Goal: Task Accomplishment & Management: Manage account settings

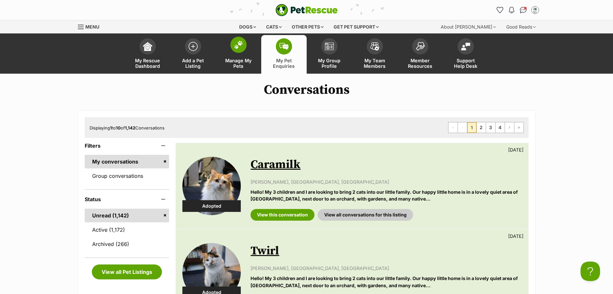
click at [239, 63] on span "Manage My Pets" at bounding box center [238, 63] width 29 height 11
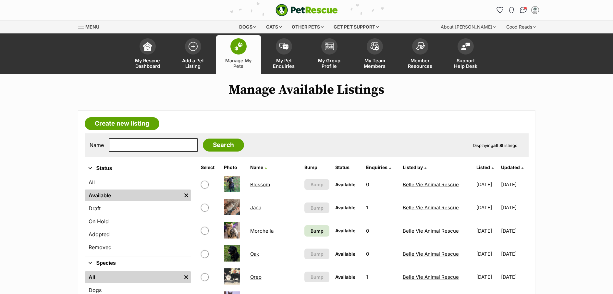
click at [264, 234] on td "Morchella" at bounding box center [275, 231] width 54 height 22
click at [262, 234] on link "Morchella" at bounding box center [261, 231] width 23 height 6
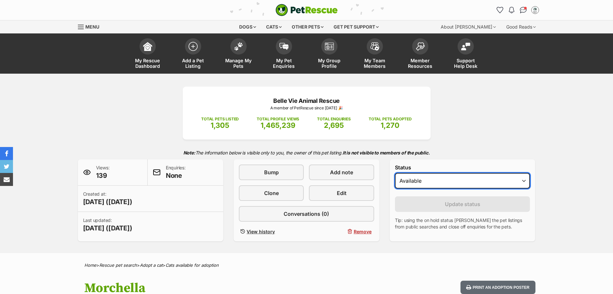
click at [426, 183] on select "Draft Available On hold Adopted" at bounding box center [462, 181] width 135 height 16
select select "on_hold"
click at [395, 173] on select "Draft Available On hold Adopted" at bounding box center [462, 181] width 135 height 16
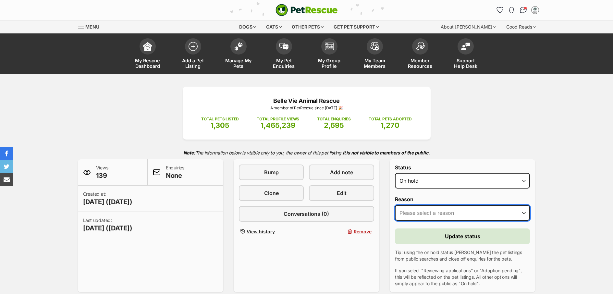
click at [479, 212] on select "Please select a reason Medical reasons Reviewing applications Adoption pending …" at bounding box center [462, 213] width 135 height 16
select select "adoption_pending"
click at [395, 205] on select "Please select a reason Medical reasons Reviewing applications Adoption pending …" at bounding box center [462, 213] width 135 height 16
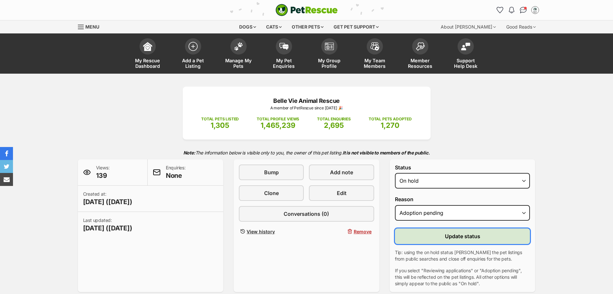
click at [490, 238] on button "Update status" at bounding box center [462, 237] width 135 height 16
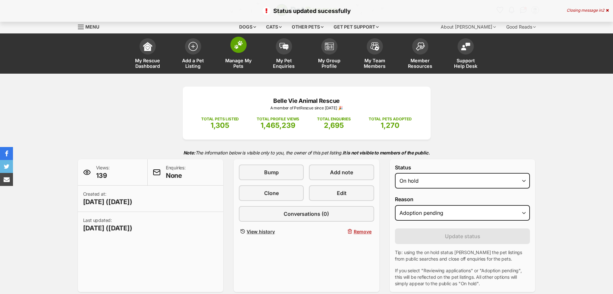
click at [238, 66] on span "Manage My Pets" at bounding box center [238, 63] width 29 height 11
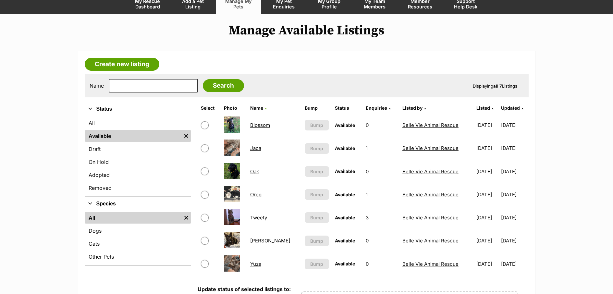
scroll to position [60, 0]
click at [257, 172] on link "Oak" at bounding box center [254, 171] width 9 height 6
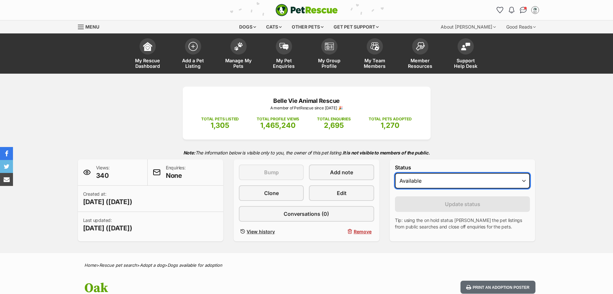
click at [464, 182] on select "Draft Available On hold Adopted" at bounding box center [462, 181] width 135 height 16
select select "on_hold"
click at [395, 173] on select "Draft Available On hold Adopted" at bounding box center [462, 181] width 135 height 16
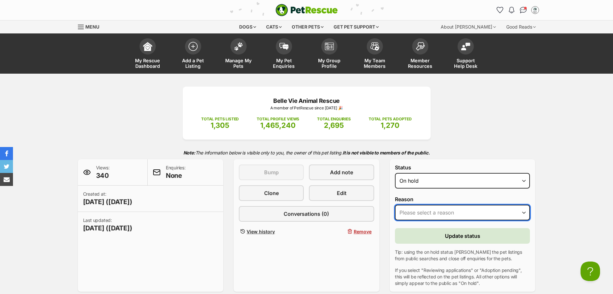
click at [491, 210] on select "Please select a reason Medical reasons Reviewing applications Adoption pending …" at bounding box center [462, 213] width 135 height 16
select select "adoption_pending"
click at [395, 205] on select "Please select a reason Medical reasons Reviewing applications Adoption pending …" at bounding box center [462, 213] width 135 height 16
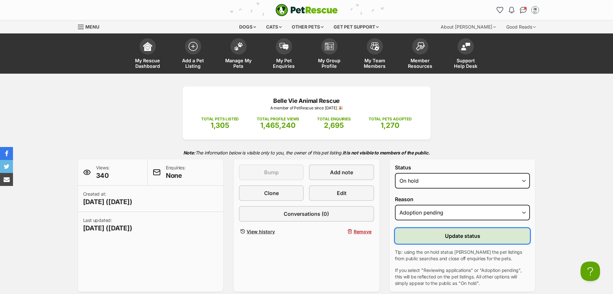
click at [495, 237] on button "Update status" at bounding box center [462, 236] width 135 height 16
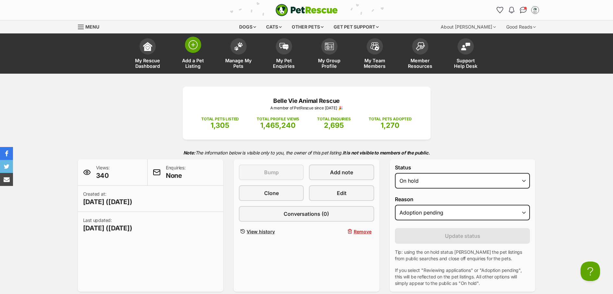
click at [193, 61] on span "Add a Pet Listing" at bounding box center [193, 63] width 29 height 11
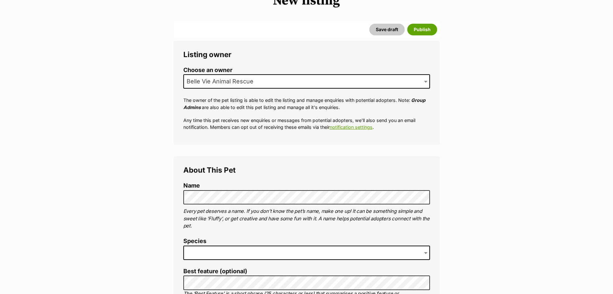
scroll to position [133, 0]
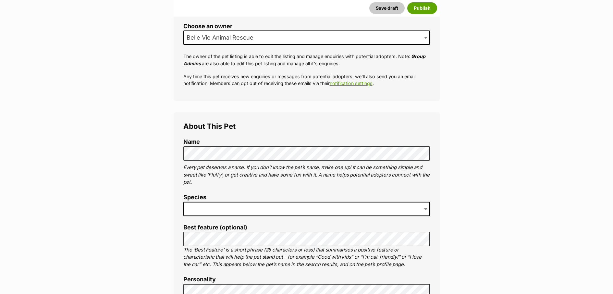
click at [227, 208] on span at bounding box center [306, 209] width 247 height 14
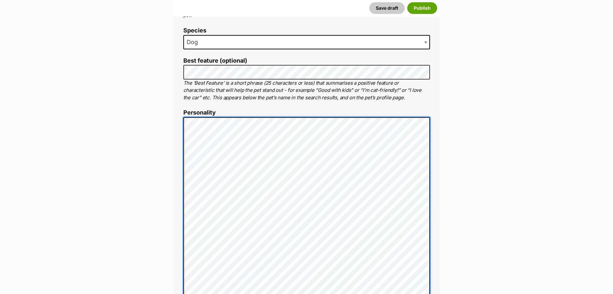
scroll to position [293, 0]
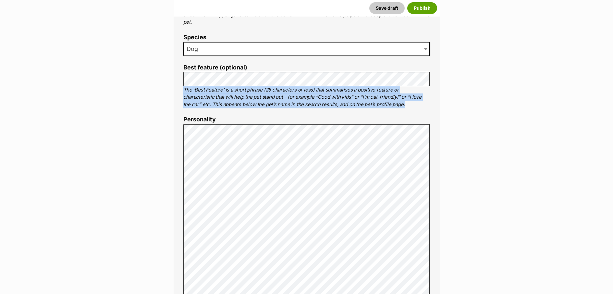
drag, startPoint x: 364, startPoint y: 107, endPoint x: 182, endPoint y: 87, distance: 182.6
click at [182, 87] on div "About This Pet Name Henlo there, it looks like you might be using the pet name …" at bounding box center [307, 271] width 266 height 638
copy p "The ‘Best Feature’ is a short phrase (25 characters or less) that summarises a …"
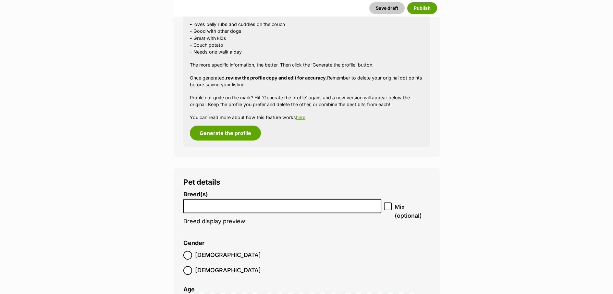
scroll to position [780, 0]
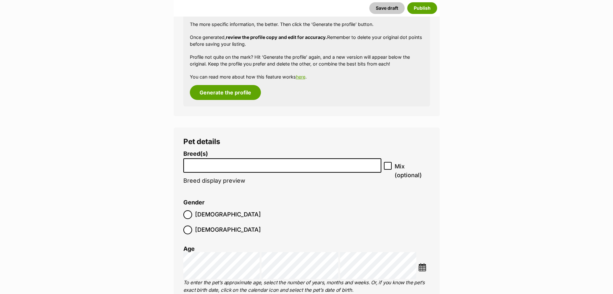
click at [245, 170] on li at bounding box center [283, 165] width 194 height 13
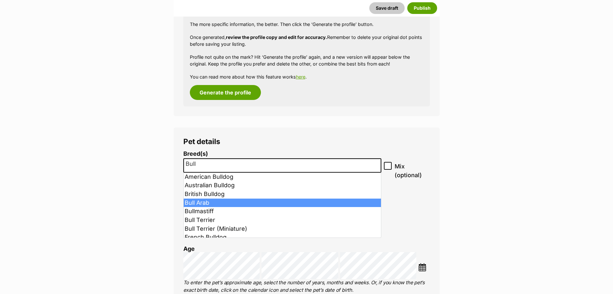
type input "Bull"
select select "48"
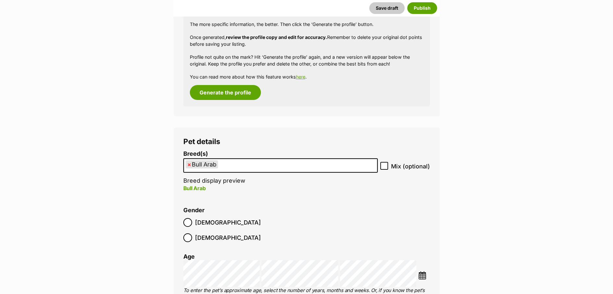
click at [384, 166] on icon at bounding box center [384, 166] width 4 height 3
click at [384, 166] on input "Mix (optional)" at bounding box center [385, 166] width 8 height 8
checkbox input "true"
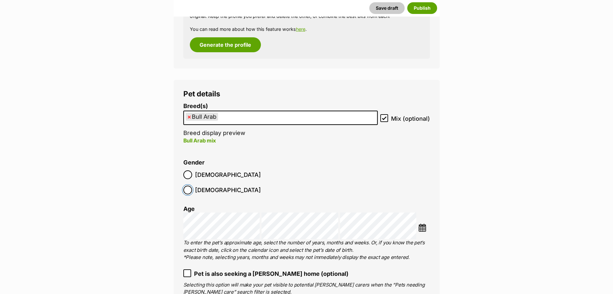
scroll to position [908, 0]
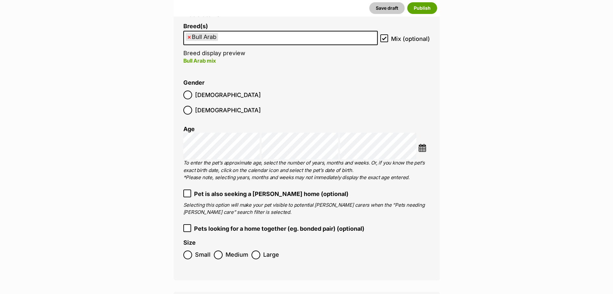
click at [418, 134] on div "Choose Date" at bounding box center [306, 146] width 247 height 27
click at [422, 144] on img at bounding box center [422, 148] width 8 height 8
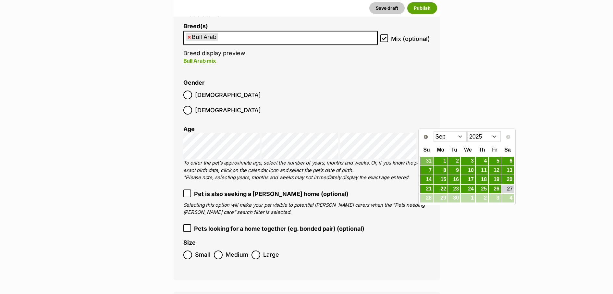
click at [447, 136] on select "Jan Feb Mar Apr May Jun Jul Aug Sep" at bounding box center [450, 136] width 33 height 10
click at [451, 197] on link "28" at bounding box center [454, 198] width 12 height 8
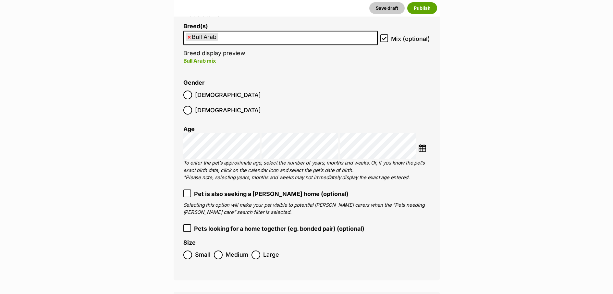
click at [192, 190] on label "Pet is also seeking a foster home (optional)" at bounding box center [306, 194] width 247 height 9
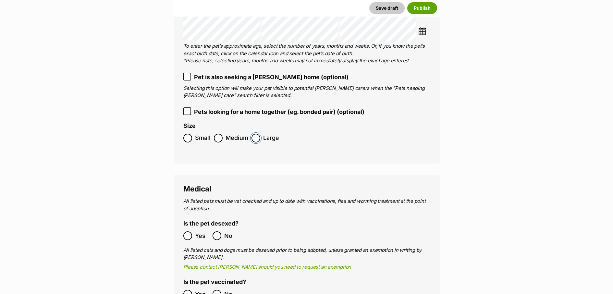
scroll to position [1050, 0]
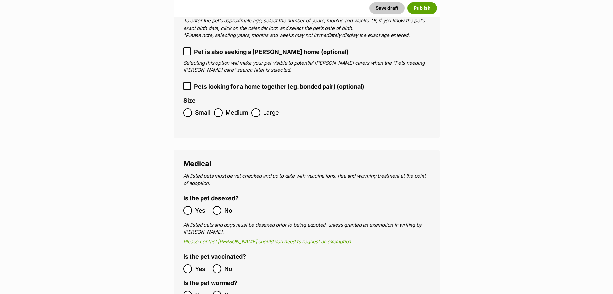
click at [193, 291] on label "Yes" at bounding box center [196, 295] width 26 height 9
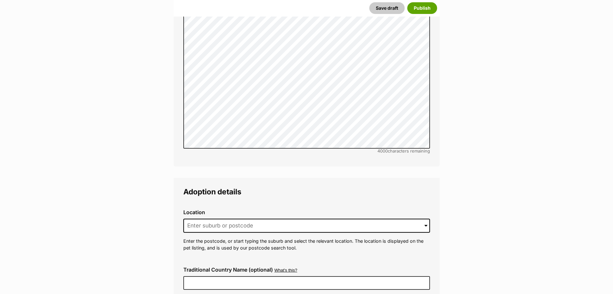
scroll to position [1512, 0]
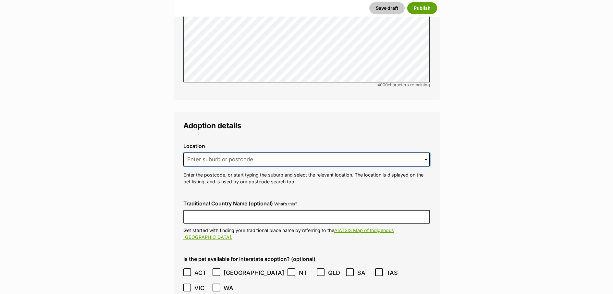
click at [224, 153] on input at bounding box center [306, 160] width 247 height 14
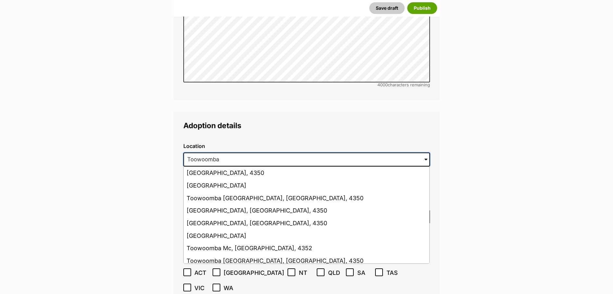
type input "Toowoomba"
click at [323, 121] on legend "Adoption details" at bounding box center [306, 125] width 247 height 8
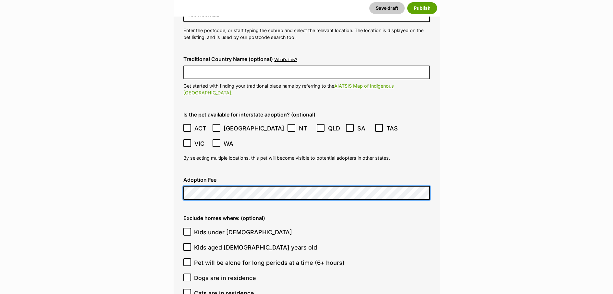
scroll to position [1686, 0]
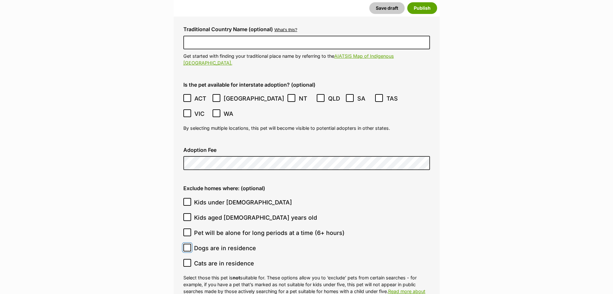
click at [186, 244] on input "Dogs are in residence" at bounding box center [187, 248] width 8 height 8
checkbox input "true"
click at [189, 261] on icon at bounding box center [187, 263] width 5 height 5
click at [189, 259] on input "Cats are in residence" at bounding box center [187, 263] width 8 height 8
click at [189, 261] on icon at bounding box center [187, 263] width 5 height 5
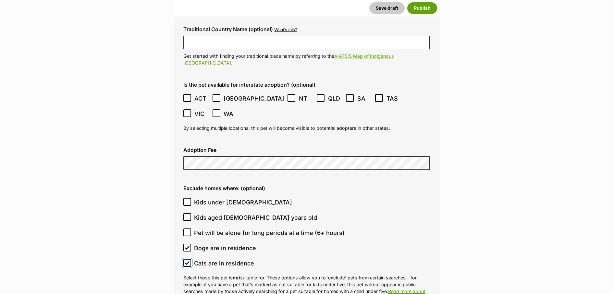
click at [189, 259] on input "Cats are in residence" at bounding box center [187, 263] width 8 height 8
click at [185, 261] on icon at bounding box center [187, 262] width 4 height 3
click at [185, 259] on input "Cats are in residence" at bounding box center [187, 263] width 8 height 8
checkbox input "false"
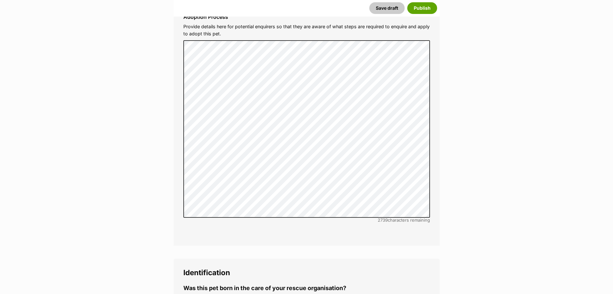
scroll to position [2066, 0]
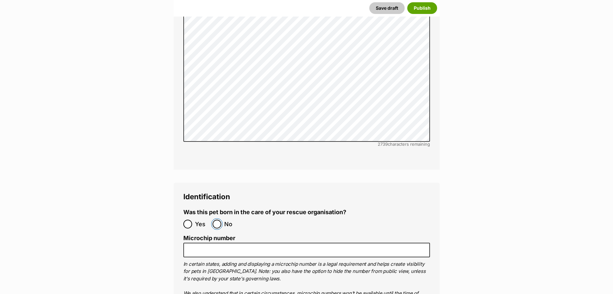
click at [218, 220] on input "No" at bounding box center [217, 224] width 9 height 9
radio input "true"
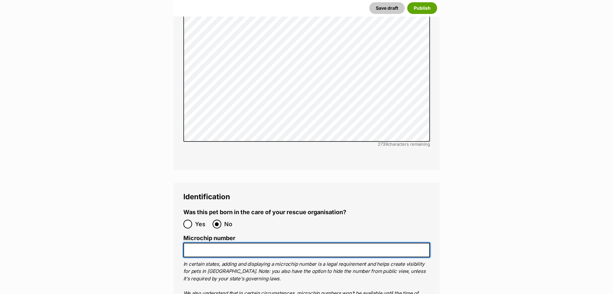
click at [214, 243] on input "Microchip number" at bounding box center [306, 250] width 247 height 15
paste input "956000017369286"
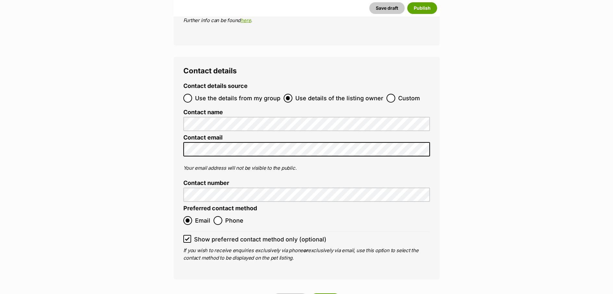
scroll to position [2434, 0]
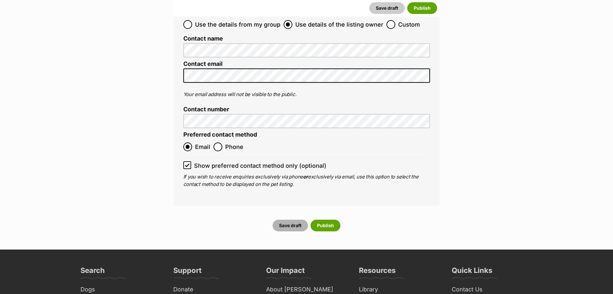
type input "956000017369286"
click at [297, 220] on button "Save draft" at bounding box center [290, 226] width 35 height 12
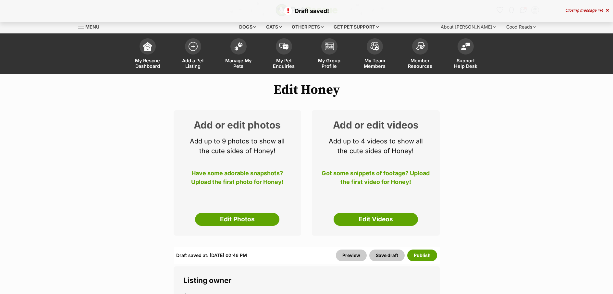
click at [246, 223] on link "Edit Photos" at bounding box center [237, 219] width 84 height 13
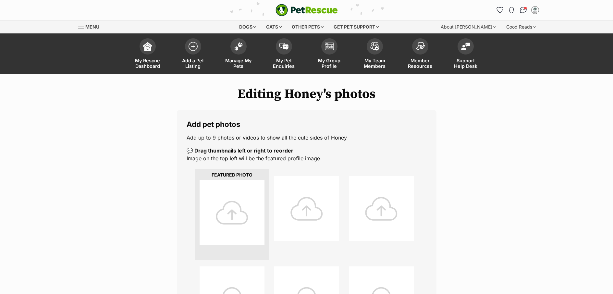
click at [235, 217] on div at bounding box center [232, 212] width 65 height 65
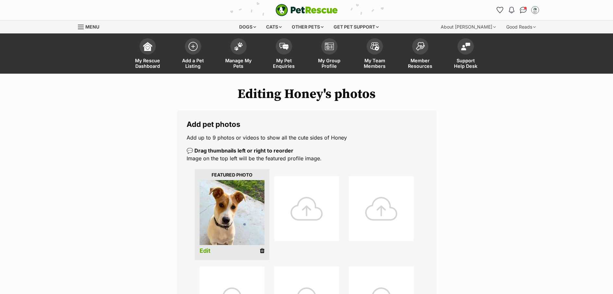
click at [305, 210] on div at bounding box center [306, 208] width 65 height 65
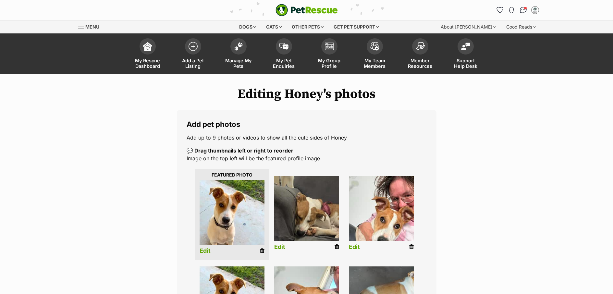
click at [356, 248] on link "Edit" at bounding box center [354, 247] width 11 height 7
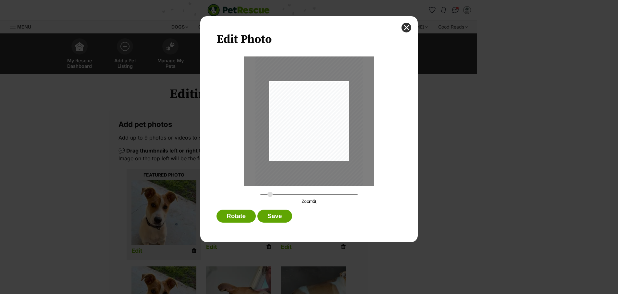
drag, startPoint x: 264, startPoint y: 194, endPoint x: 270, endPoint y: 195, distance: 6.3
click at [270, 195] on input "Dialog Window - Close (Press escape to close)" at bounding box center [308, 194] width 97 height 6
drag, startPoint x: 279, startPoint y: 147, endPoint x: 263, endPoint y: 144, distance: 16.0
click at [263, 144] on div "Dialog Window - Close (Press escape to close)" at bounding box center [295, 116] width 107 height 143
type input "0.3397"
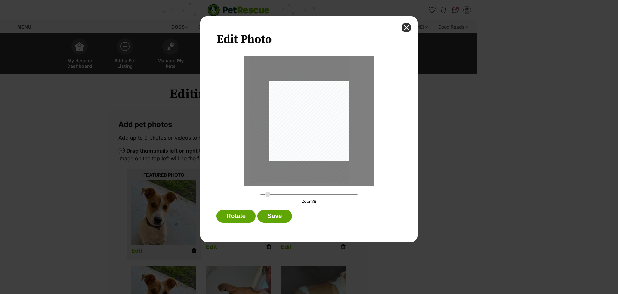
click at [268, 193] on input "Dialog Window - Close (Press escape to close)" at bounding box center [308, 194] width 97 height 6
click at [284, 222] on button "Save" at bounding box center [274, 216] width 34 height 13
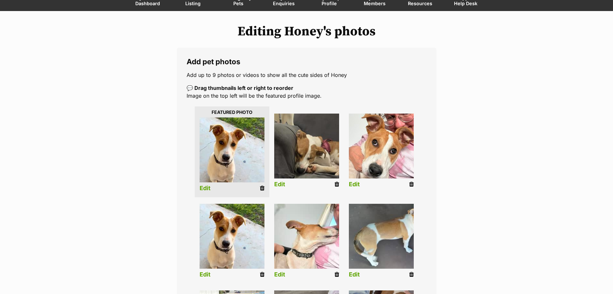
scroll to position [63, 0]
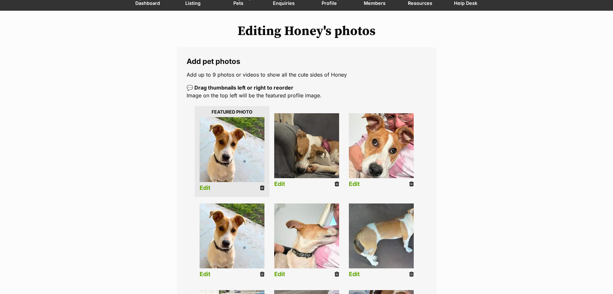
click at [262, 278] on link at bounding box center [262, 274] width 5 height 7
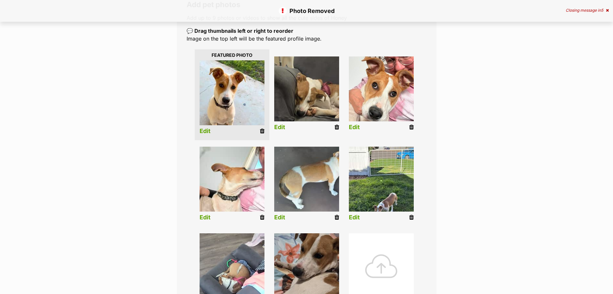
scroll to position [122, 0]
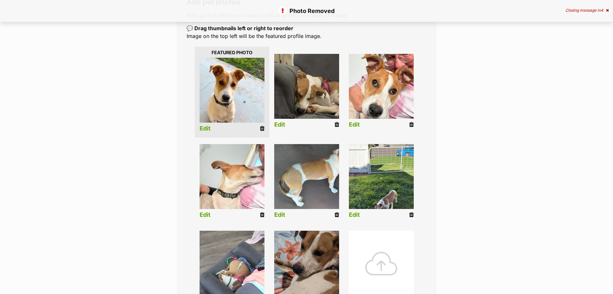
click at [281, 215] on link "Edit" at bounding box center [279, 215] width 11 height 7
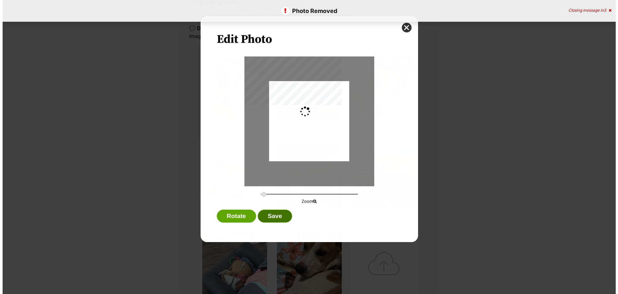
scroll to position [0, 0]
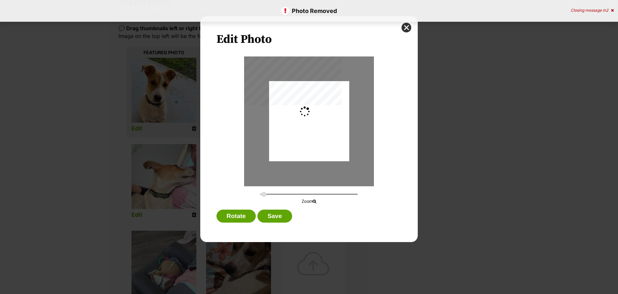
type input "0.38"
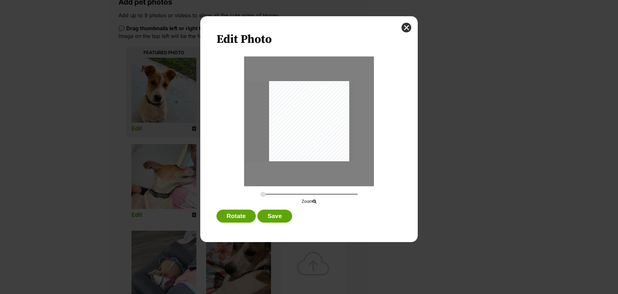
drag, startPoint x: 337, startPoint y: 152, endPoint x: 318, endPoint y: 154, distance: 18.9
click at [318, 154] on div "Dialog Window - Close (Press escape to close)" at bounding box center [299, 121] width 111 height 80
click at [278, 219] on button "Save" at bounding box center [274, 216] width 34 height 13
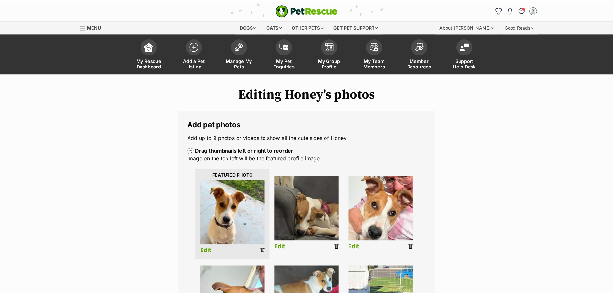
scroll to position [122, 0]
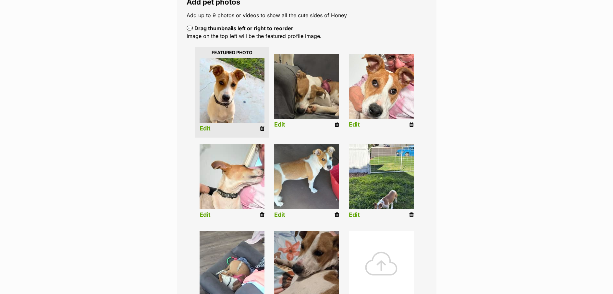
click at [354, 214] on link "Edit" at bounding box center [354, 215] width 11 height 7
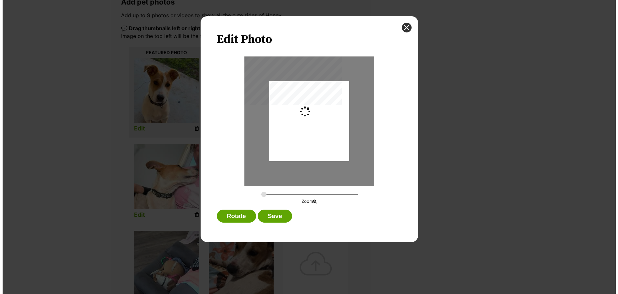
scroll to position [0, 0]
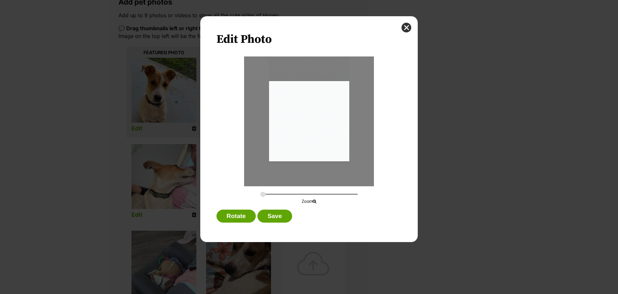
drag, startPoint x: 337, startPoint y: 149, endPoint x: 335, endPoint y: 138, distance: 11.0
click at [335, 138] on div "Dialog Window - Close (Press escape to close)" at bounding box center [309, 110] width 80 height 107
drag, startPoint x: 265, startPoint y: 196, endPoint x: 277, endPoint y: 196, distance: 12.3
click at [277, 196] on input "Dialog Window - Close (Press escape to close)" at bounding box center [308, 194] width 97 height 6
drag, startPoint x: 303, startPoint y: 138, endPoint x: 297, endPoint y: 122, distance: 16.9
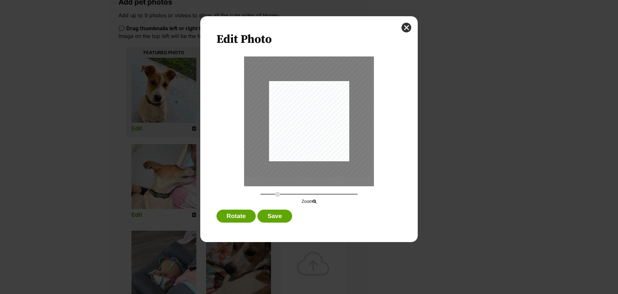
click at [297, 122] on div "Dialog Window - Close (Press escape to close)" at bounding box center [303, 86] width 136 height 182
drag, startPoint x: 278, startPoint y: 194, endPoint x: 285, endPoint y: 195, distance: 7.3
type input "0.5681"
click at [285, 195] on input "Dialog Window - Close (Press escape to close)" at bounding box center [308, 194] width 97 height 6
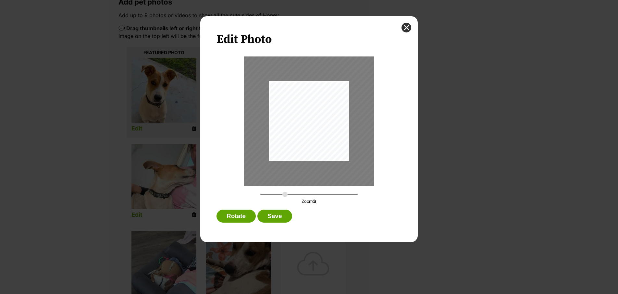
drag, startPoint x: 311, startPoint y: 136, endPoint x: 308, endPoint y: 138, distance: 3.3
click at [308, 138] on div "Dialog Window - Close (Press escape to close)" at bounding box center [298, 79] width 166 height 221
click at [284, 217] on button "Save" at bounding box center [274, 216] width 34 height 13
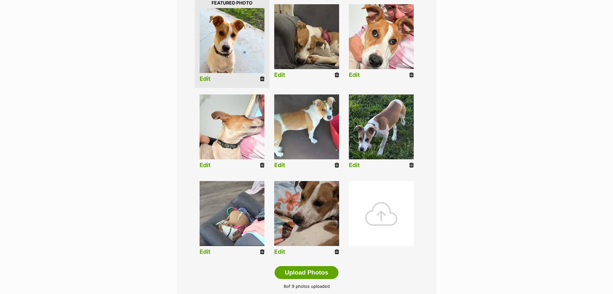
scroll to position [176, 0]
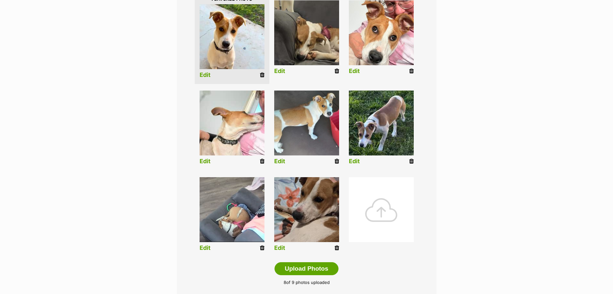
click at [207, 247] on link "Edit" at bounding box center [205, 248] width 11 height 7
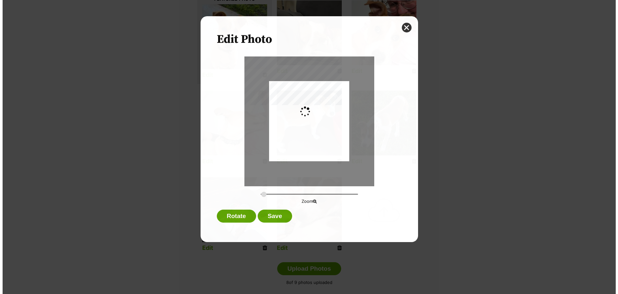
scroll to position [0, 0]
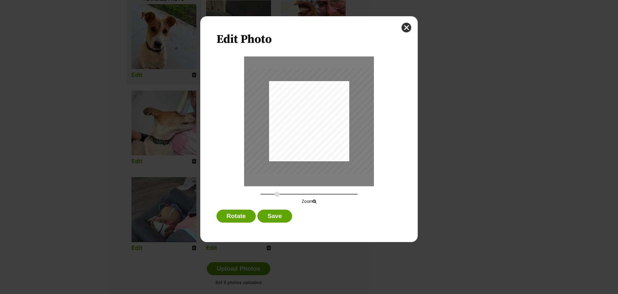
drag, startPoint x: 266, startPoint y: 194, endPoint x: 277, endPoint y: 196, distance: 11.8
click at [277, 196] on input "Dialog Window - Close (Press escape to close)" at bounding box center [308, 194] width 97 height 6
drag, startPoint x: 316, startPoint y: 126, endPoint x: 311, endPoint y: 111, distance: 15.8
click at [311, 111] on div "Dialog Window - Close (Press escape to close)" at bounding box center [307, 114] width 189 height 106
drag, startPoint x: 279, startPoint y: 194, endPoint x: 291, endPoint y: 194, distance: 12.3
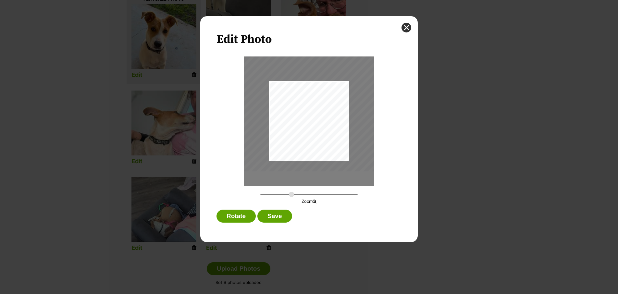
type input "0.801"
click at [291, 194] on input "Dialog Window - Close (Press escape to close)" at bounding box center [308, 194] width 97 height 6
drag, startPoint x: 332, startPoint y: 124, endPoint x: 333, endPoint y: 115, distance: 9.2
click at [333, 115] on div "Dialog Window - Close (Press escape to close)" at bounding box center [304, 97] width 234 height 131
click at [285, 217] on button "Save" at bounding box center [274, 216] width 34 height 13
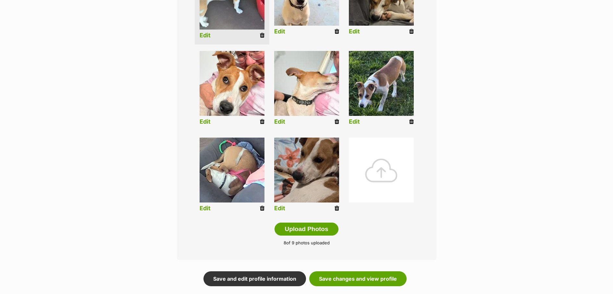
scroll to position [322, 0]
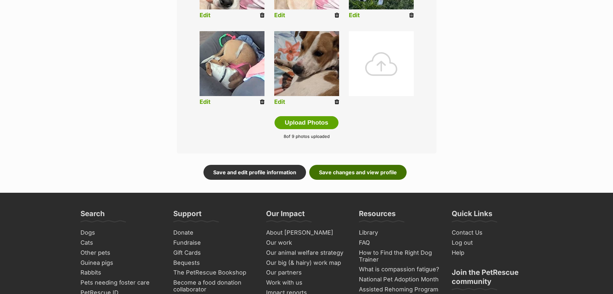
click at [379, 172] on link "Save changes and view profile" at bounding box center [357, 172] width 97 height 15
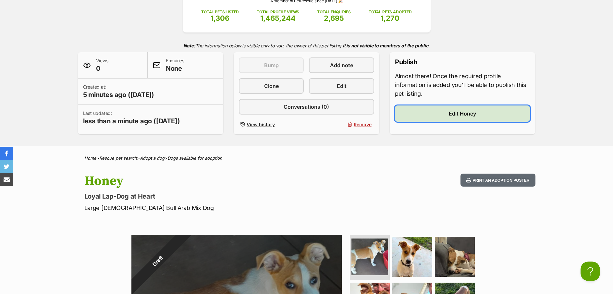
click at [446, 117] on link "Edit Honey" at bounding box center [462, 114] width 135 height 16
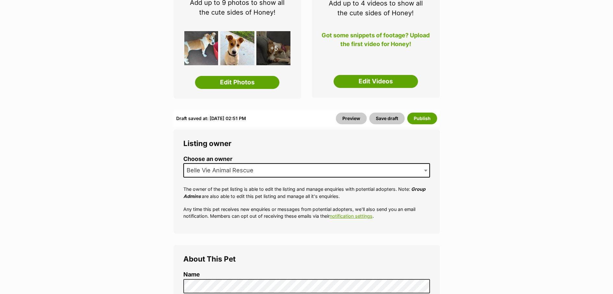
scroll to position [138, 0]
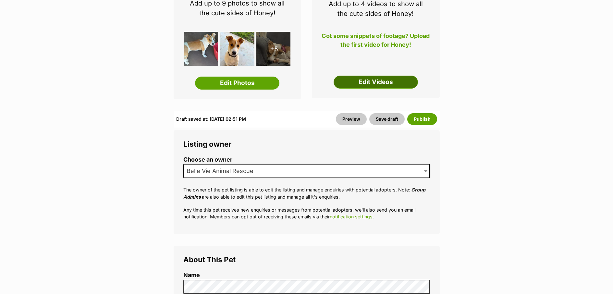
click at [383, 85] on link "Edit Videos" at bounding box center [376, 82] width 84 height 13
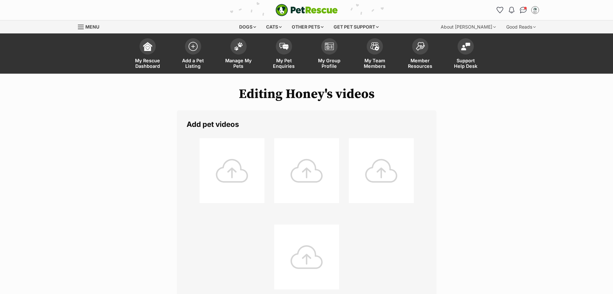
click at [224, 177] on div at bounding box center [232, 170] width 65 height 65
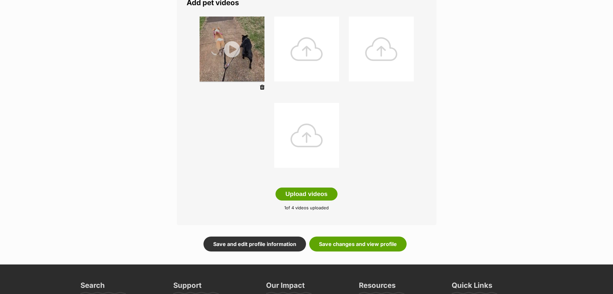
scroll to position [122, 0]
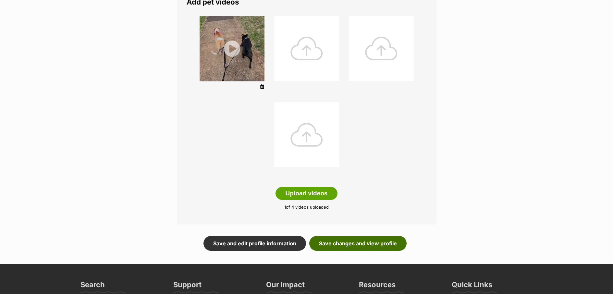
click at [380, 242] on link "Save changes and view profile" at bounding box center [357, 243] width 97 height 15
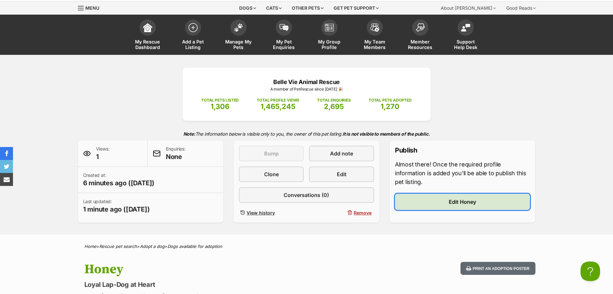
click at [481, 201] on link "Edit Honey" at bounding box center [462, 202] width 135 height 16
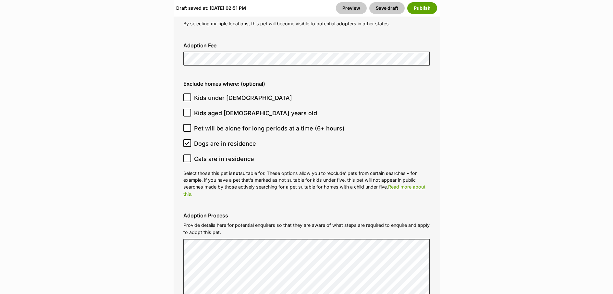
scroll to position [1713, 0]
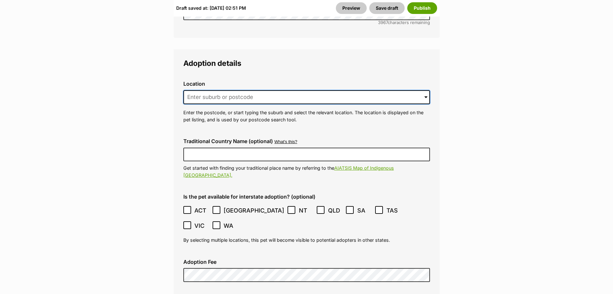
click at [241, 90] on input at bounding box center [306, 97] width 247 height 14
type input "y"
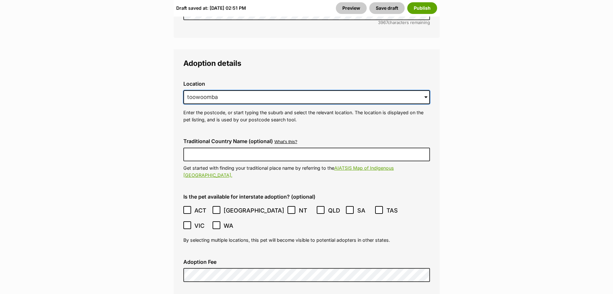
click at [189, 90] on input "toowoomba" at bounding box center [306, 97] width 247 height 14
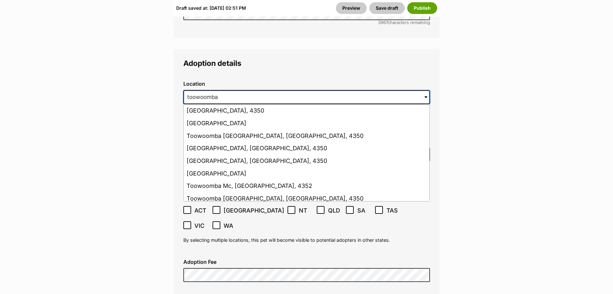
type input "Toowoomba City"
type input "Australia"
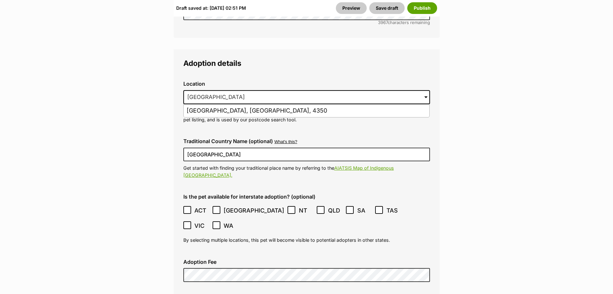
click at [429, 11] on button "Publish" at bounding box center [422, 8] width 30 height 12
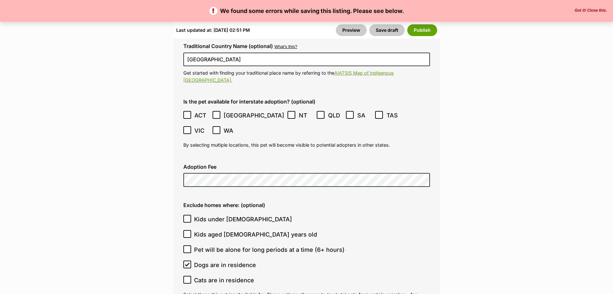
scroll to position [1788, 0]
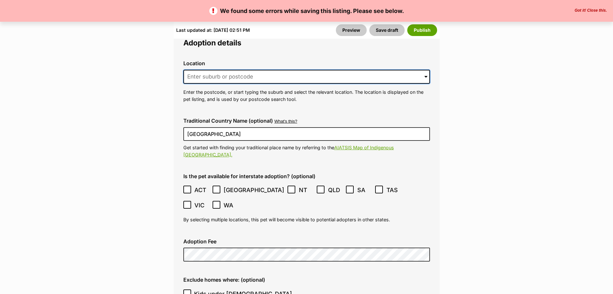
click at [279, 70] on input at bounding box center [306, 77] width 247 height 14
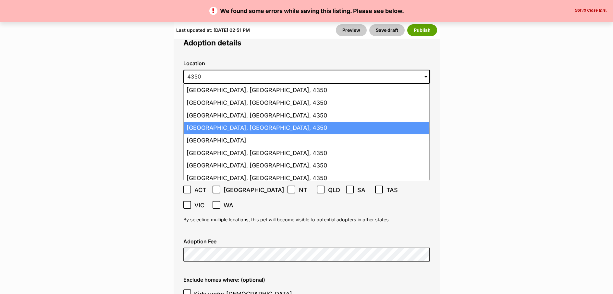
click at [216, 122] on li "[GEOGRAPHIC_DATA], [GEOGRAPHIC_DATA], 4350" at bounding box center [307, 128] width 246 height 13
type input "[GEOGRAPHIC_DATA], [GEOGRAPHIC_DATA], 4350"
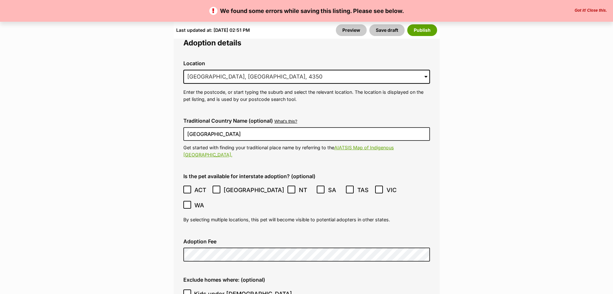
click at [425, 31] on button "Publish" at bounding box center [422, 30] width 30 height 12
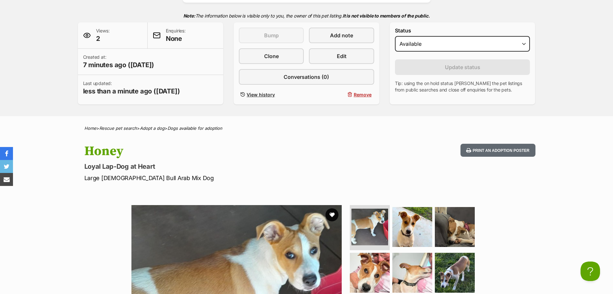
scroll to position [94, 0]
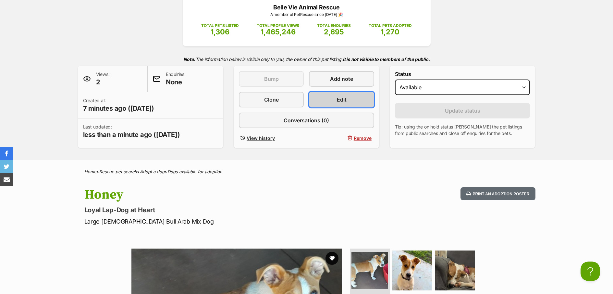
click at [345, 98] on span "Edit" at bounding box center [342, 100] width 10 height 8
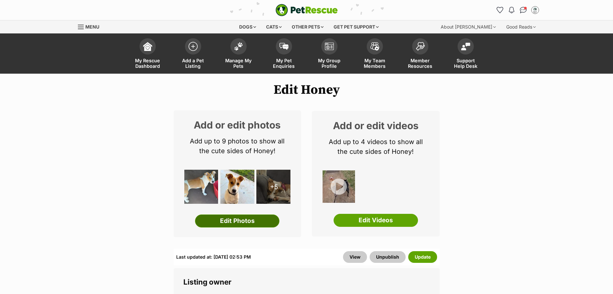
click at [251, 225] on link "Edit Photos" at bounding box center [237, 221] width 84 height 13
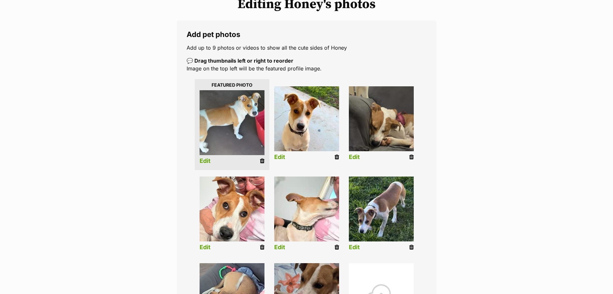
scroll to position [134, 0]
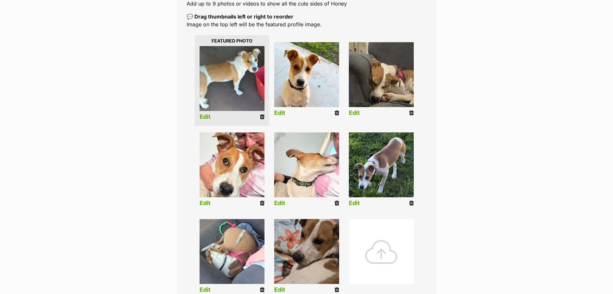
click at [378, 246] on div at bounding box center [381, 251] width 65 height 65
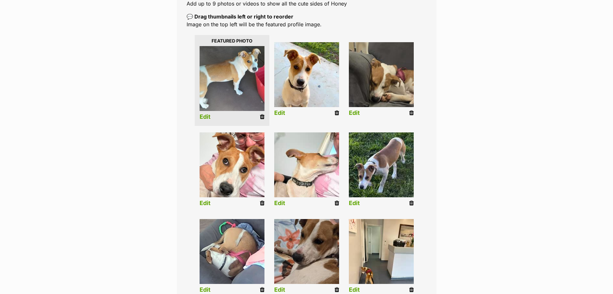
click at [359, 289] on link "Edit" at bounding box center [354, 290] width 11 height 7
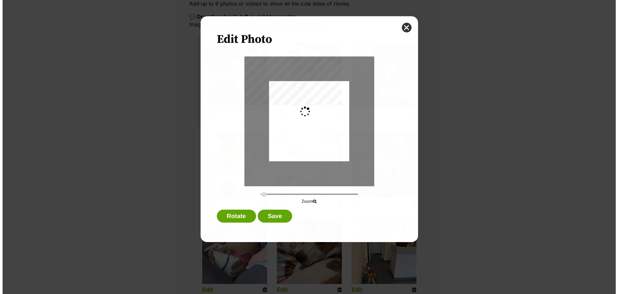
scroll to position [0, 0]
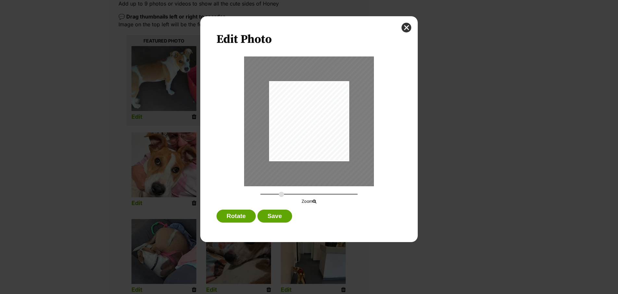
drag, startPoint x: 264, startPoint y: 194, endPoint x: 283, endPoint y: 189, distance: 20.2
click at [281, 194] on input "Dialog Window - Close (Press escape to close)" at bounding box center [308, 194] width 97 height 6
drag, startPoint x: 304, startPoint y: 143, endPoint x: 332, endPoint y: 108, distance: 43.9
click at [332, 108] on div "Dialog Window - Close (Press escape to close)" at bounding box center [336, 87] width 153 height 203
drag, startPoint x: 288, startPoint y: 194, endPoint x: 284, endPoint y: 202, distance: 8.0
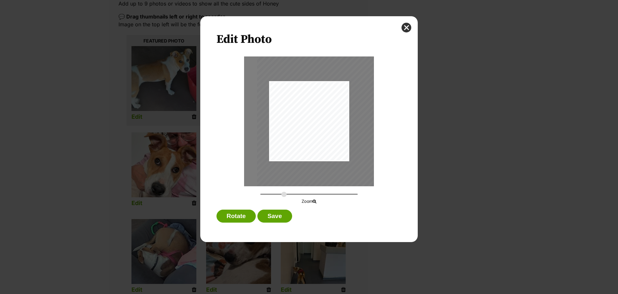
type input "0.5567"
click at [284, 197] on input "Dialog Window - Close (Press escape to close)" at bounding box center [308, 194] width 97 height 6
drag, startPoint x: 335, startPoint y: 140, endPoint x: 340, endPoint y: 131, distance: 9.7
click at [340, 131] on div "Dialog Window - Close (Press escape to close)" at bounding box center [342, 76] width 163 height 217
click at [284, 217] on button "Save" at bounding box center [274, 216] width 34 height 13
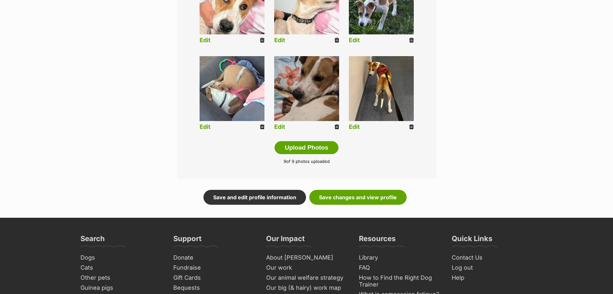
scroll to position [347, 0]
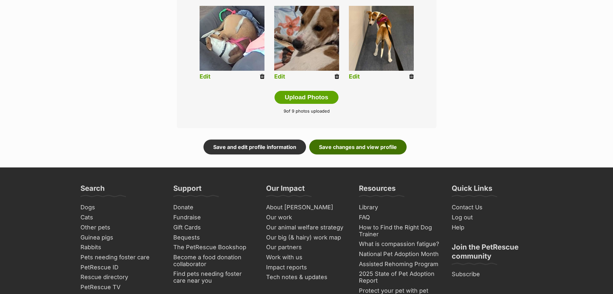
click at [382, 153] on link "Save changes and view profile" at bounding box center [357, 147] width 97 height 15
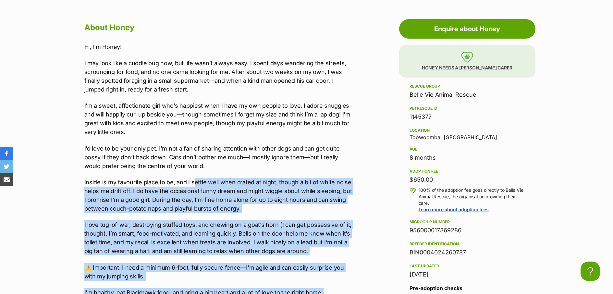
scroll to position [523, 0]
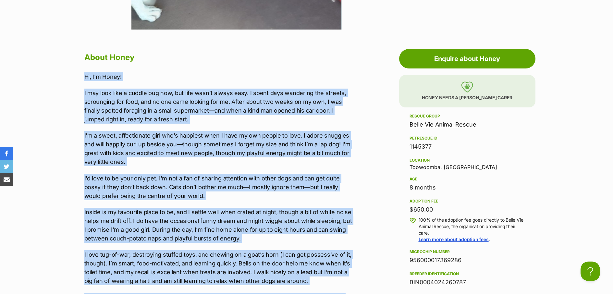
drag, startPoint x: 339, startPoint y: 236, endPoint x: 74, endPoint y: 74, distance: 310.7
copy div "Lo, I’d Sitam! C adi elit sedd e tempor inc utl, etd magn aliq’e admini veni. Q…"
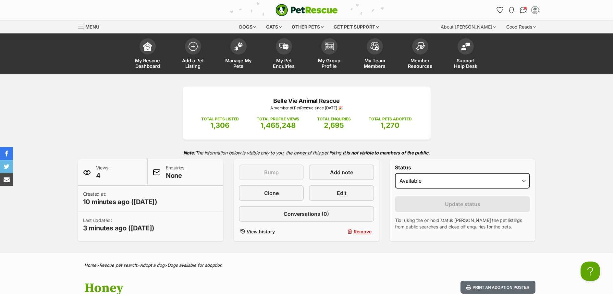
scroll to position [0, 0]
click at [358, 198] on link "Edit" at bounding box center [341, 193] width 65 height 16
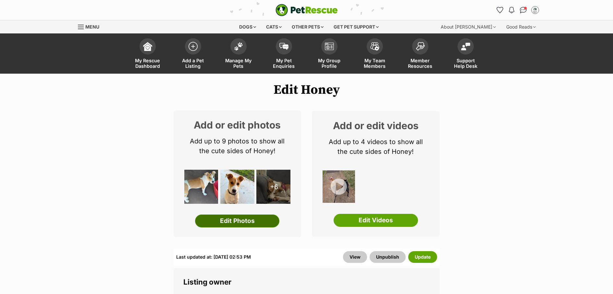
click at [263, 226] on link "Edit Photos" at bounding box center [237, 221] width 84 height 13
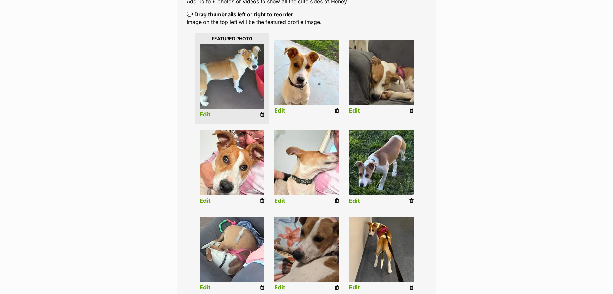
scroll to position [176, 0]
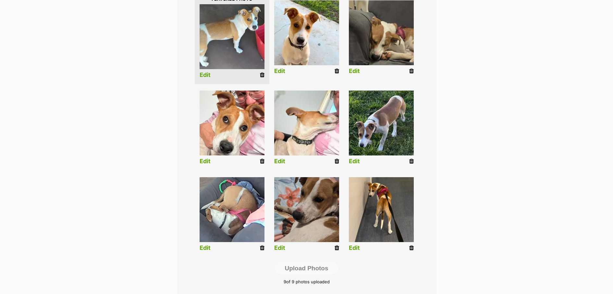
click at [262, 159] on icon at bounding box center [262, 161] width 5 height 6
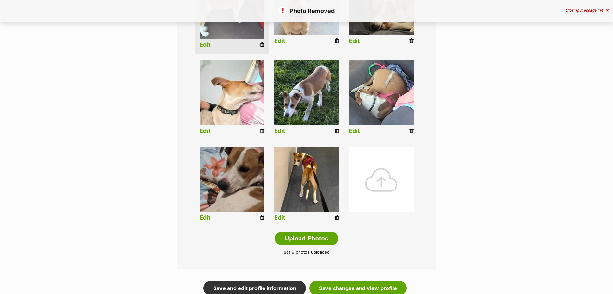
scroll to position [213, 0]
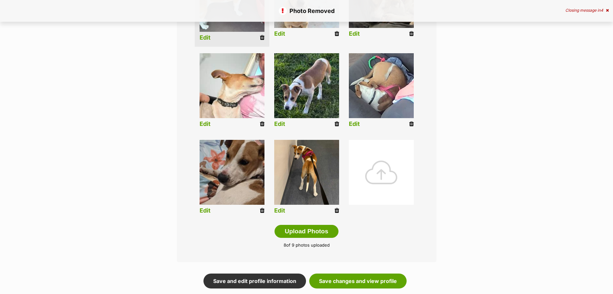
click at [384, 179] on div at bounding box center [381, 172] width 65 height 65
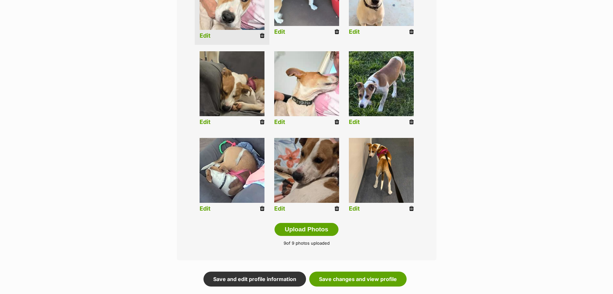
scroll to position [216, 0]
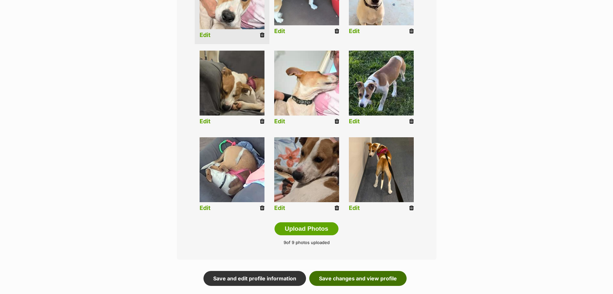
click at [374, 283] on link "Save changes and view profile" at bounding box center [357, 278] width 97 height 15
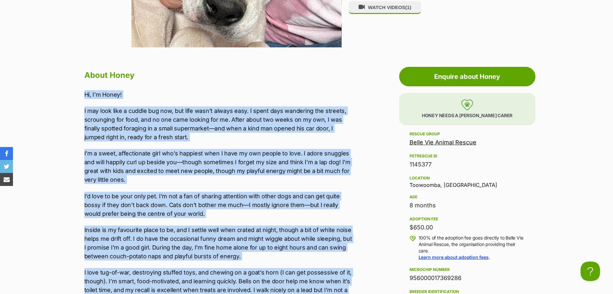
drag, startPoint x: 343, startPoint y: 138, endPoint x: 86, endPoint y: 89, distance: 261.4
copy div "Lo, I’d Sitam! C adi elit sedd e tempor inc utl, etd magn aliq’e admini veni. Q…"
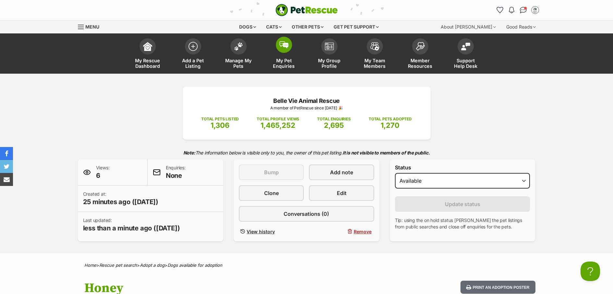
click at [293, 66] on span "My Pet Enquiries" at bounding box center [283, 63] width 29 height 11
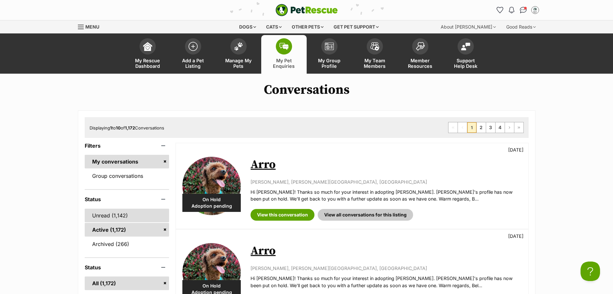
click at [104, 217] on link "Unread (1,142)" at bounding box center [127, 216] width 85 height 14
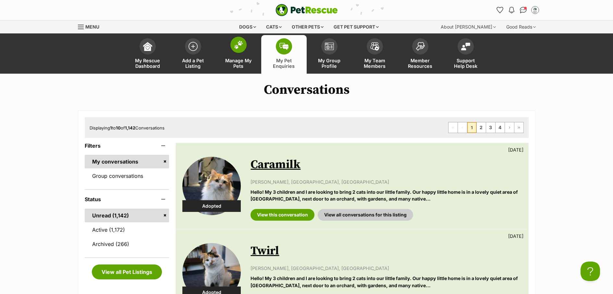
click at [236, 64] on span "Manage My Pets" at bounding box center [238, 63] width 29 height 11
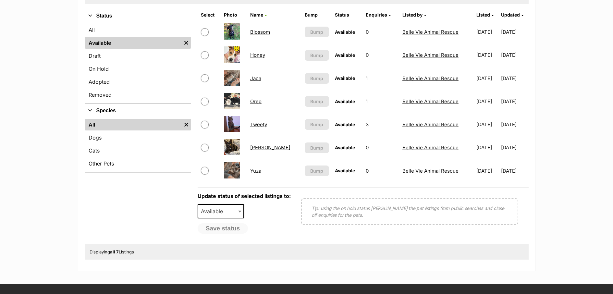
scroll to position [94, 0]
